Goal: Transaction & Acquisition: Download file/media

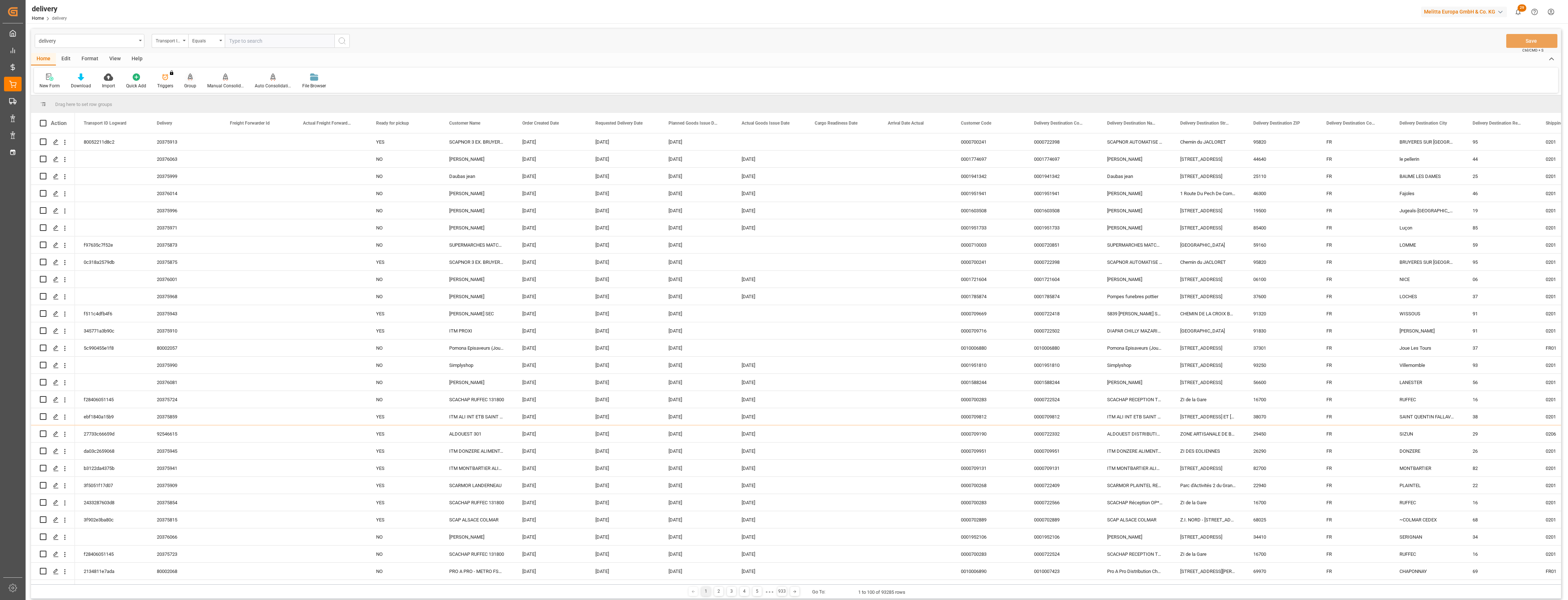
click at [192, 80] on div at bounding box center [191, 77] width 12 height 8
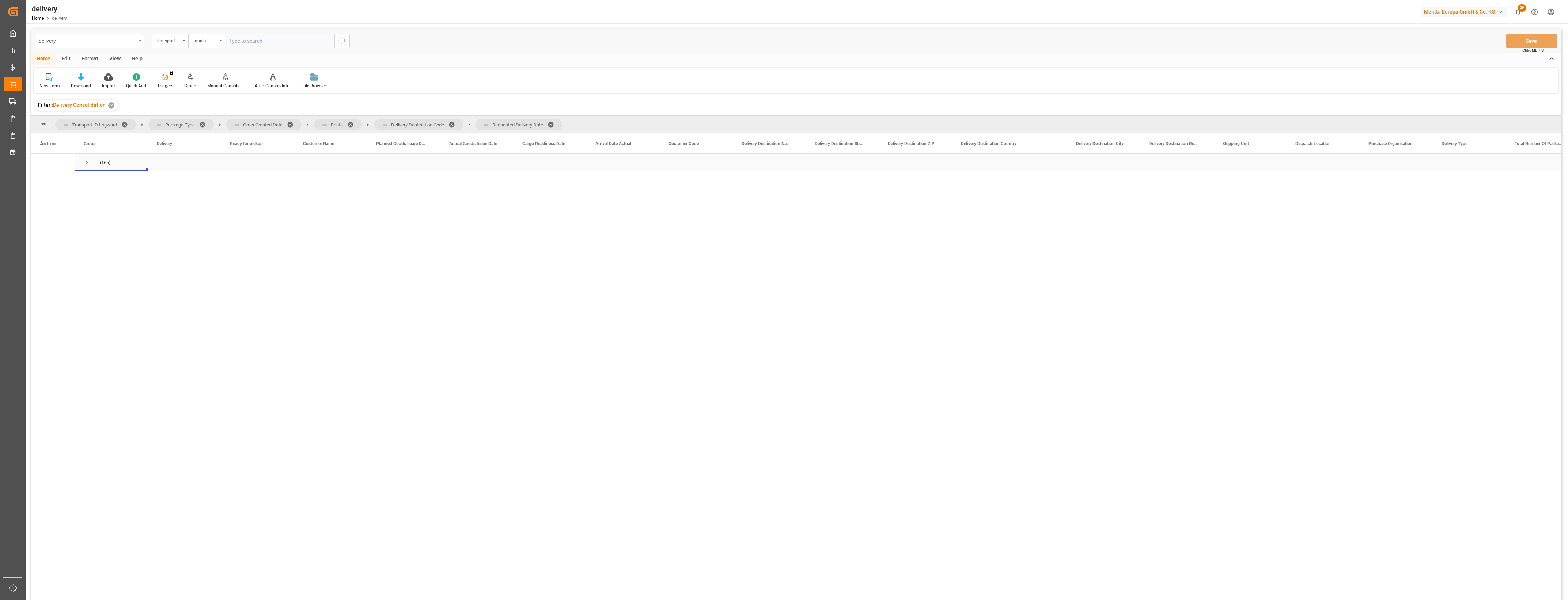
click at [86, 161] on span "Press SPACE to select this row." at bounding box center [87, 162] width 7 height 7
click at [289, 125] on span at bounding box center [292, 124] width 12 height 7
click at [262, 122] on span at bounding box center [265, 124] width 12 height 7
click at [305, 124] on span at bounding box center [306, 124] width 12 height 7
click at [303, 123] on span at bounding box center [304, 124] width 12 height 7
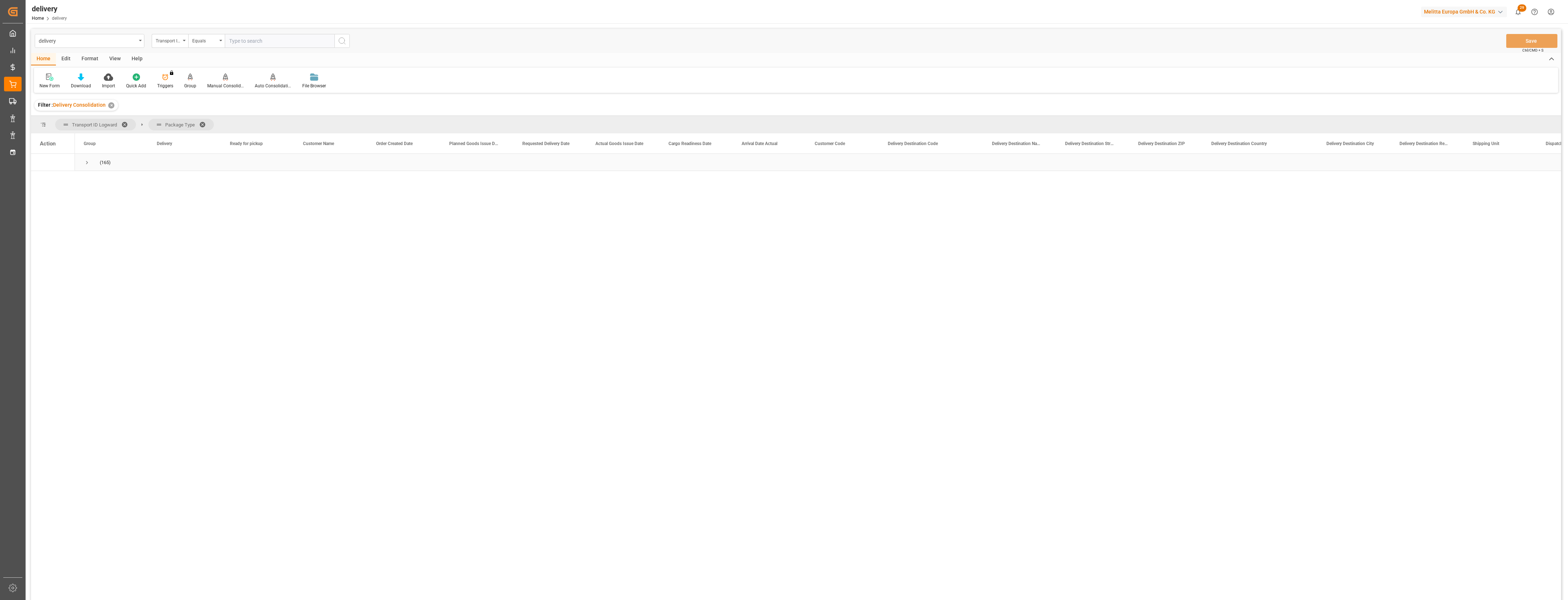
click at [91, 162] on span "(165)" at bounding box center [111, 162] width 55 height 16
click at [86, 160] on span "Press SPACE to select this row." at bounding box center [87, 162] width 7 height 7
click at [104, 180] on span "Press SPACE to select this row." at bounding box center [102, 180] width 7 height 7
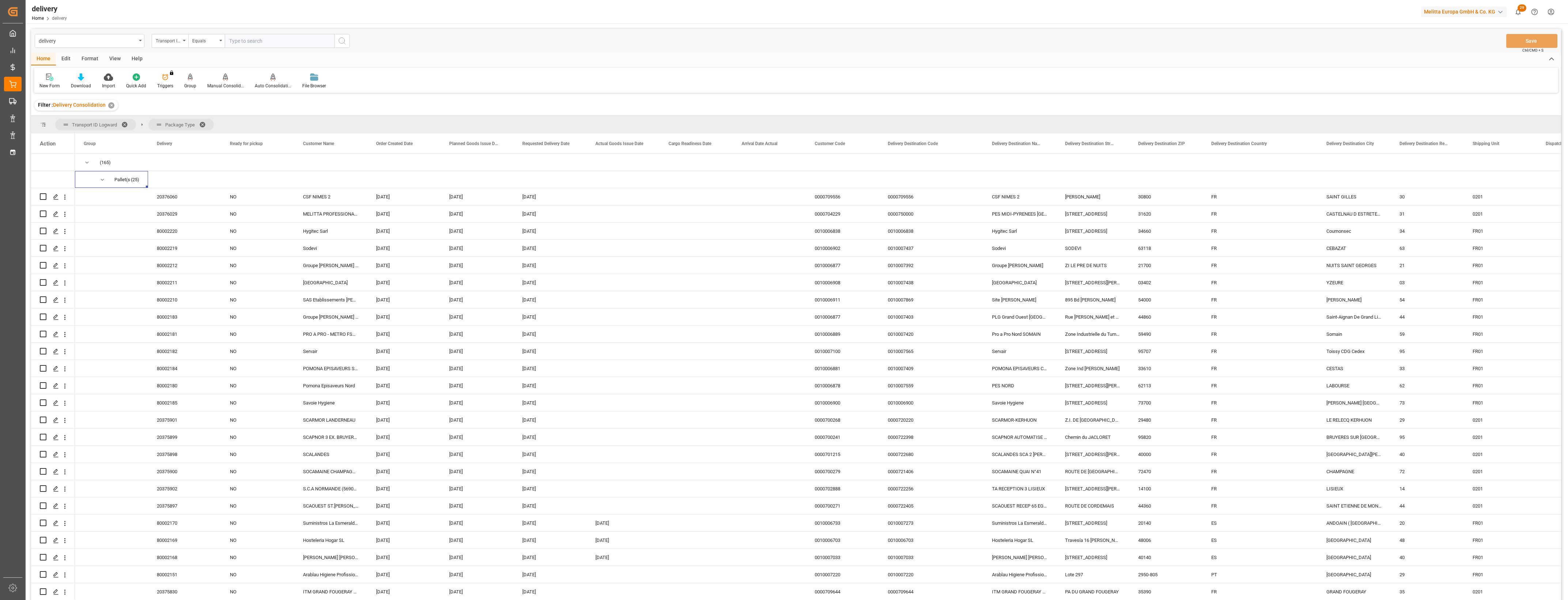
click at [78, 77] on icon at bounding box center [81, 77] width 6 height 7
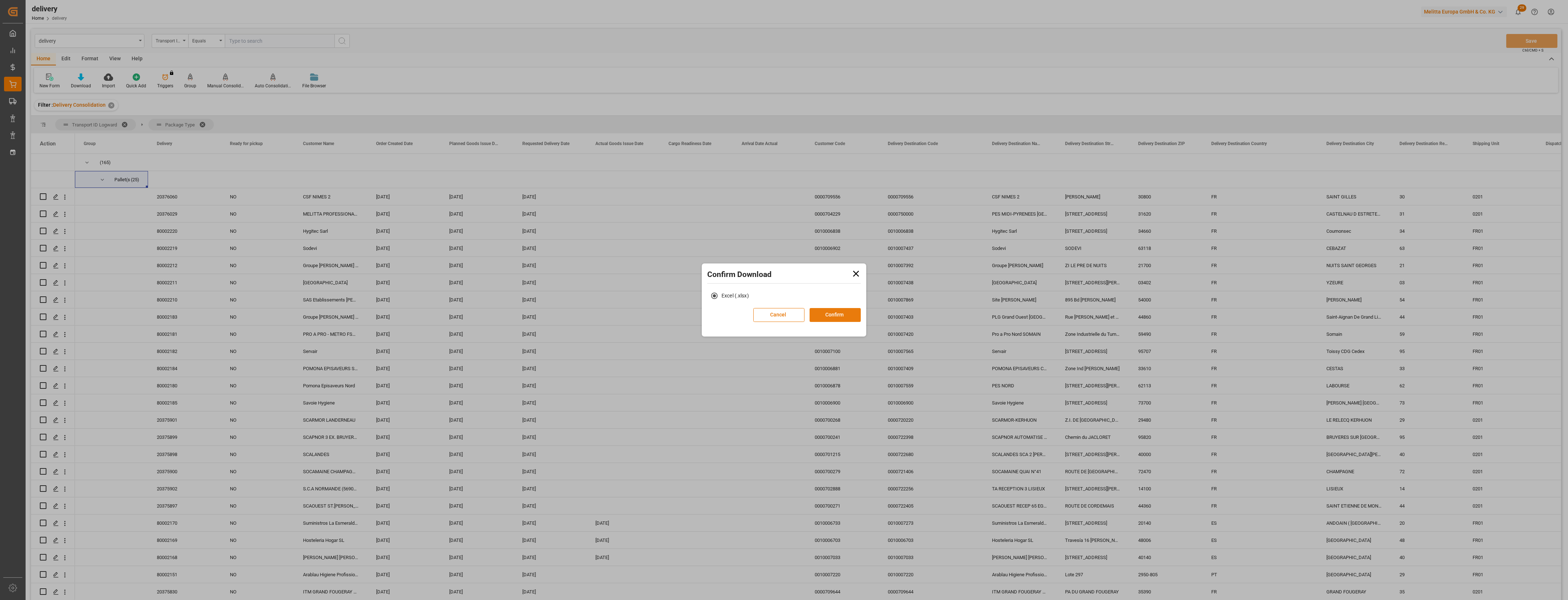
click at [831, 312] on button "Confirm" at bounding box center [835, 315] width 51 height 14
click at [773, 319] on link "Go to Downloads" at bounding box center [780, 323] width 39 height 6
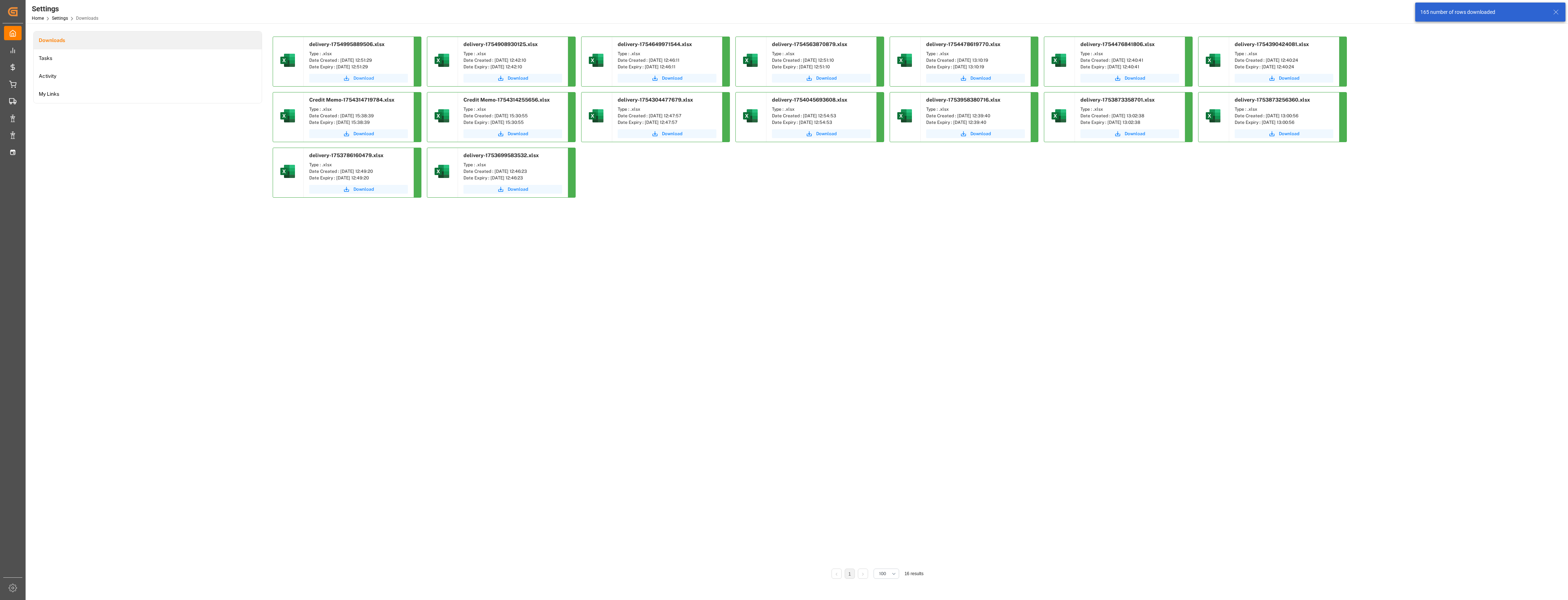
click at [368, 75] on span "Download" at bounding box center [364, 78] width 21 height 7
